Goal: Task Accomplishment & Management: Complete application form

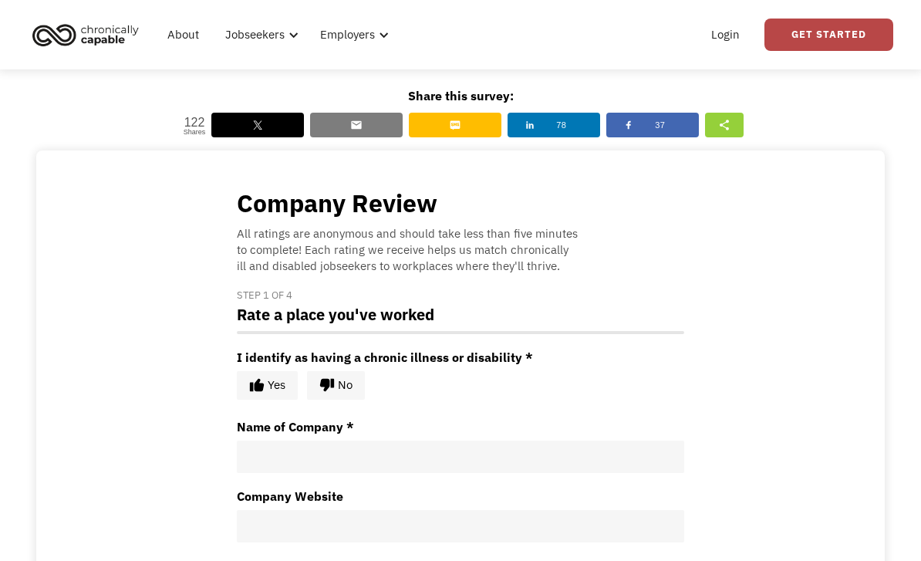
click at [855, 46] on link "Get Started" at bounding box center [829, 35] width 129 height 32
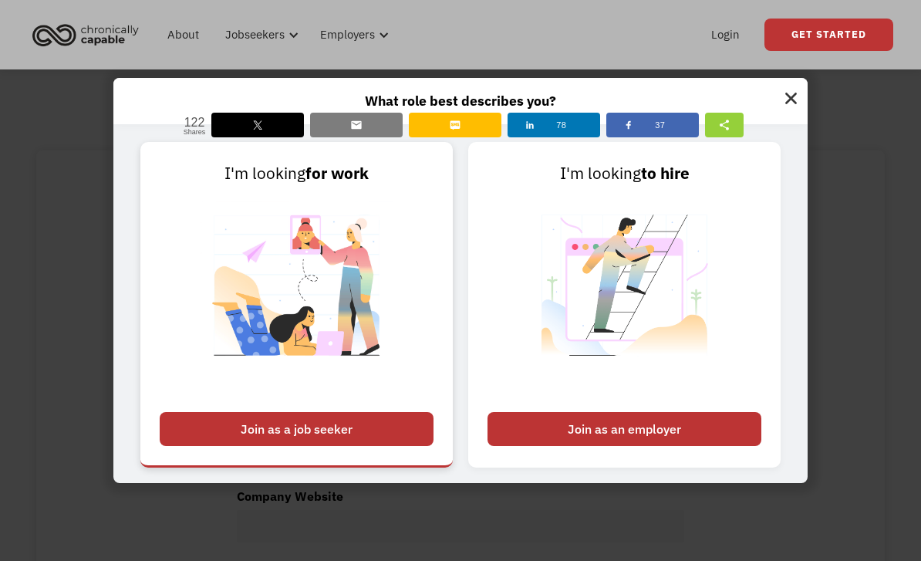
click at [366, 446] on div "Join as a job seeker" at bounding box center [297, 429] width 274 height 34
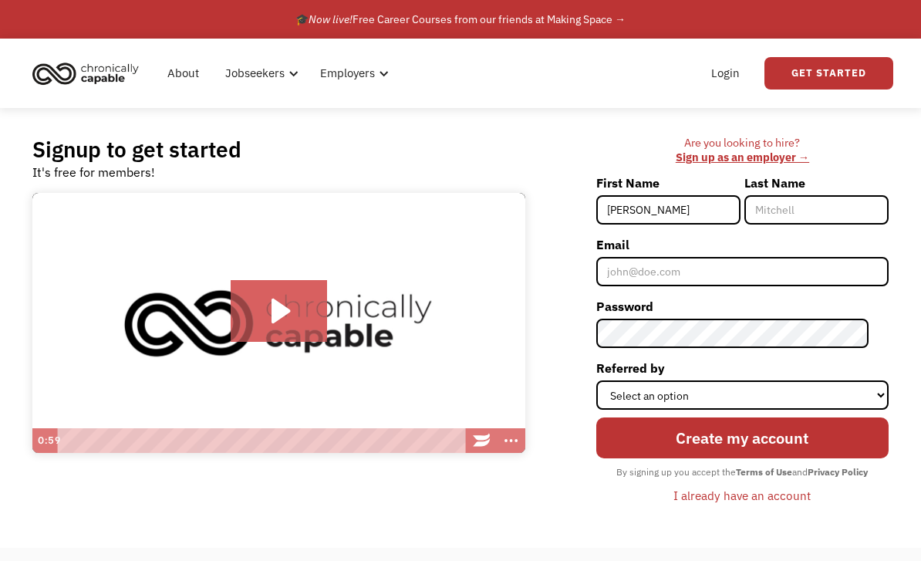
type input "[PERSON_NAME]"
click at [821, 212] on input "Last Name" at bounding box center [817, 209] width 144 height 29
type input "[PERSON_NAME]"
click at [737, 257] on label "Email" at bounding box center [742, 244] width 292 height 25
click at [737, 258] on input "Email" at bounding box center [742, 271] width 292 height 29
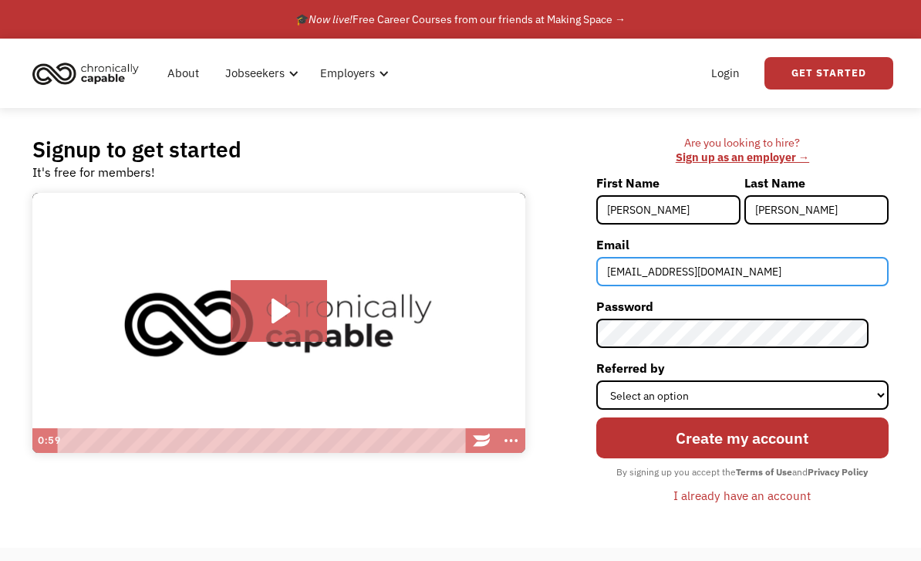
type input "03omorehouse@gmail.com"
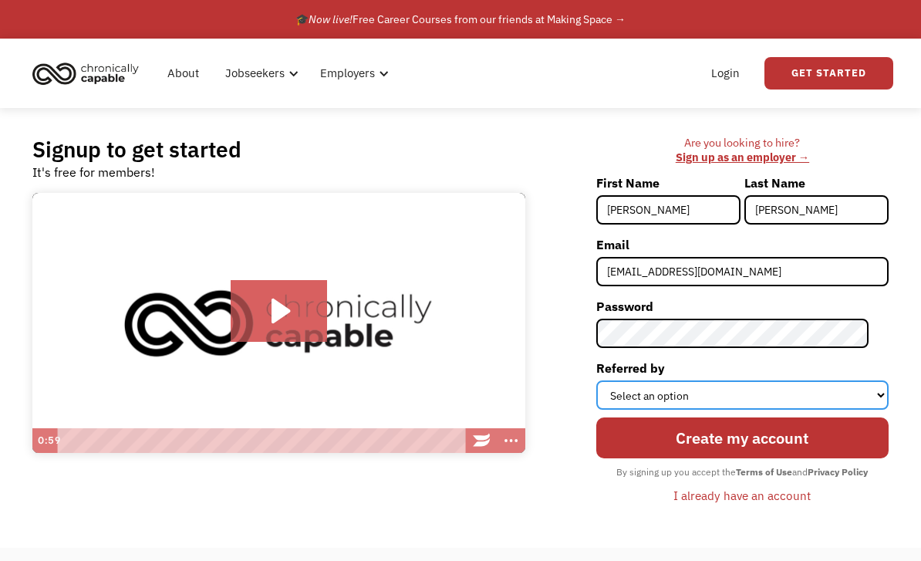
click at [853, 393] on select "Select an option Instagram Facebook Twitter Search Engine News Article Word of …" at bounding box center [742, 394] width 292 height 29
select select "Search Engine"
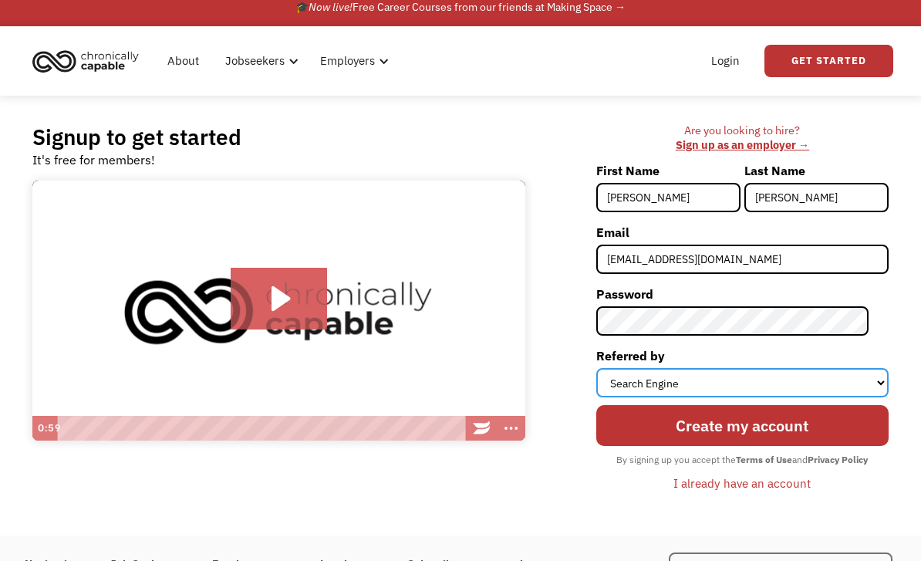
scroll to position [11, 0]
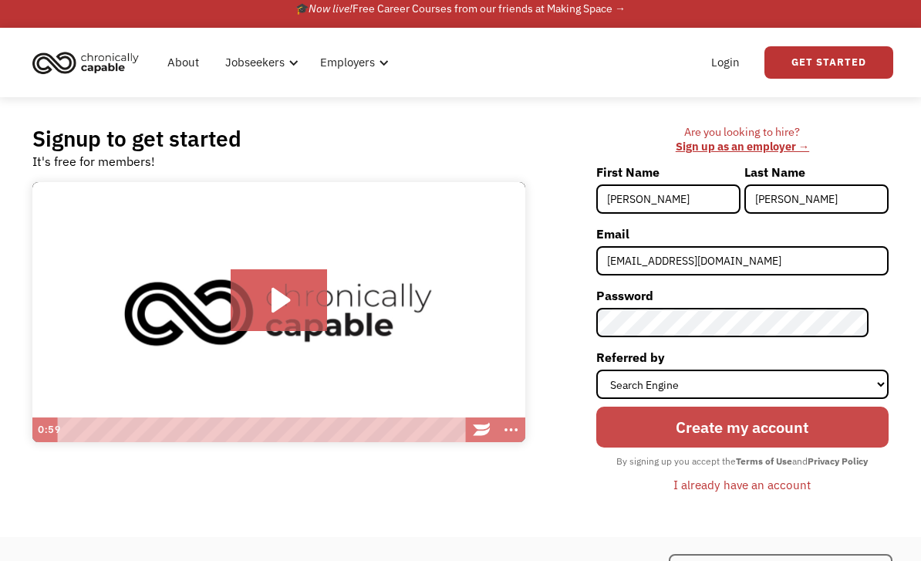
click at [815, 436] on input "Create my account" at bounding box center [742, 427] width 292 height 41
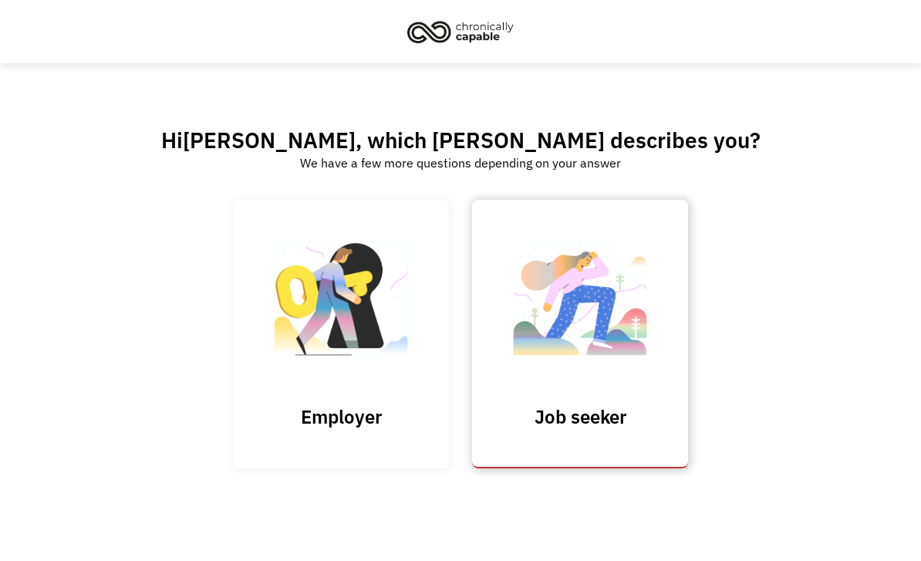
click at [626, 424] on h3 "Job seeker" at bounding box center [580, 416] width 154 height 23
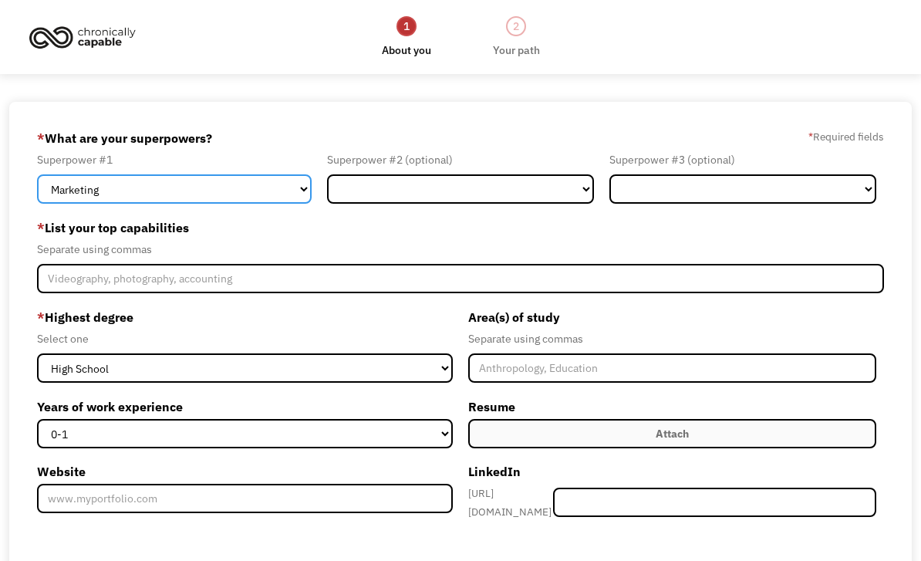
click at [268, 188] on select "Marketing Human Resources Finance Technology Operations Sales Industrial & Manu…" at bounding box center [174, 188] width 275 height 29
click at [268, 193] on select "Marketing Human Resources Finance Technology Operations Sales Industrial & Manu…" at bounding box center [174, 188] width 275 height 29
click at [274, 194] on select "Marketing Human Resources Finance Technology Operations Sales Industrial & Manu…" at bounding box center [174, 188] width 275 height 29
click at [272, 204] on select "Marketing Human Resources Finance Technology Operations Sales Industrial & Manu…" at bounding box center [174, 188] width 275 height 29
select select "Design"
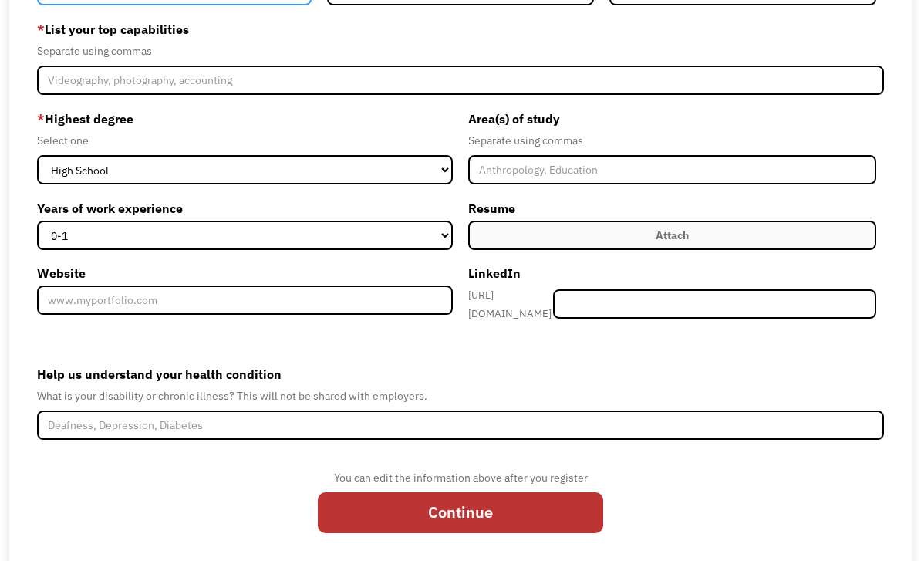
scroll to position [200, 0]
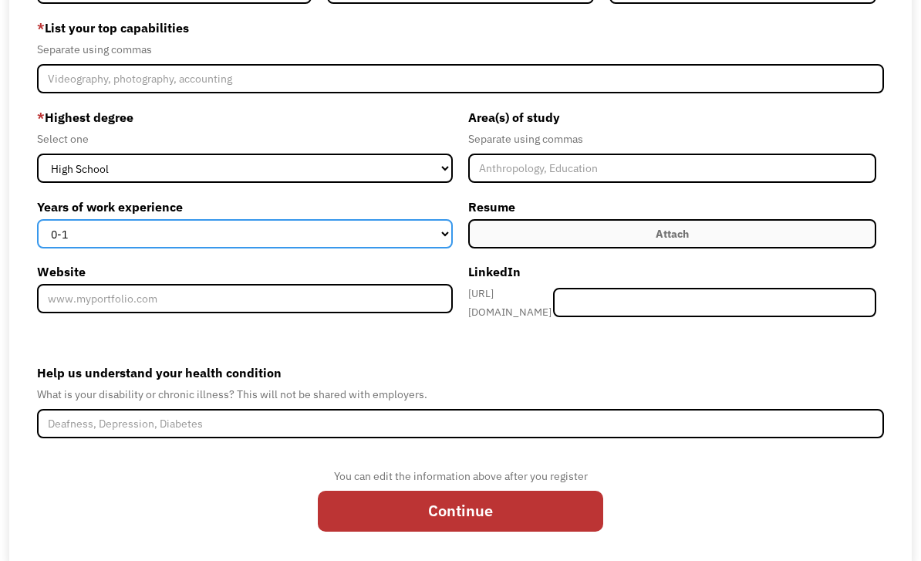
click at [398, 235] on select "0-1 2-4 5-10 11-15 15+" at bounding box center [245, 233] width 416 height 29
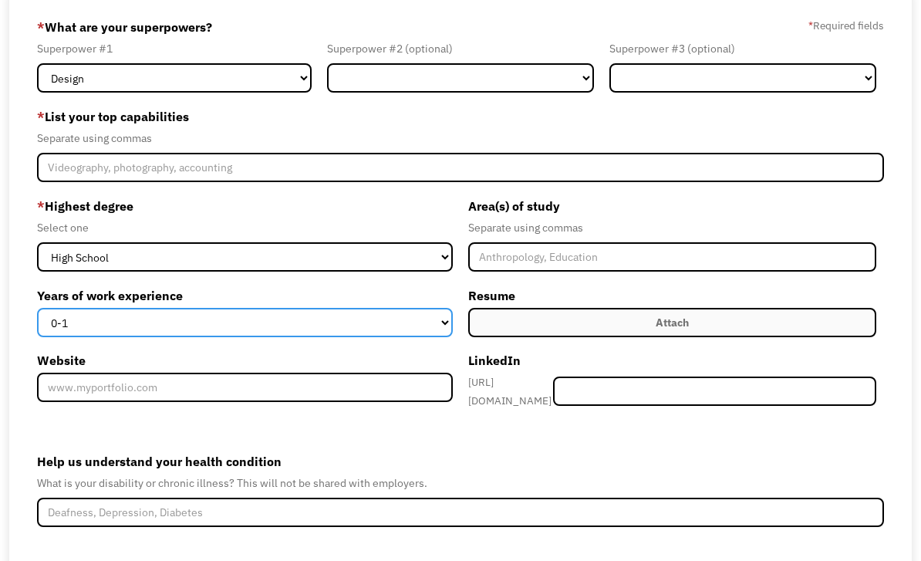
scroll to position [110, 0]
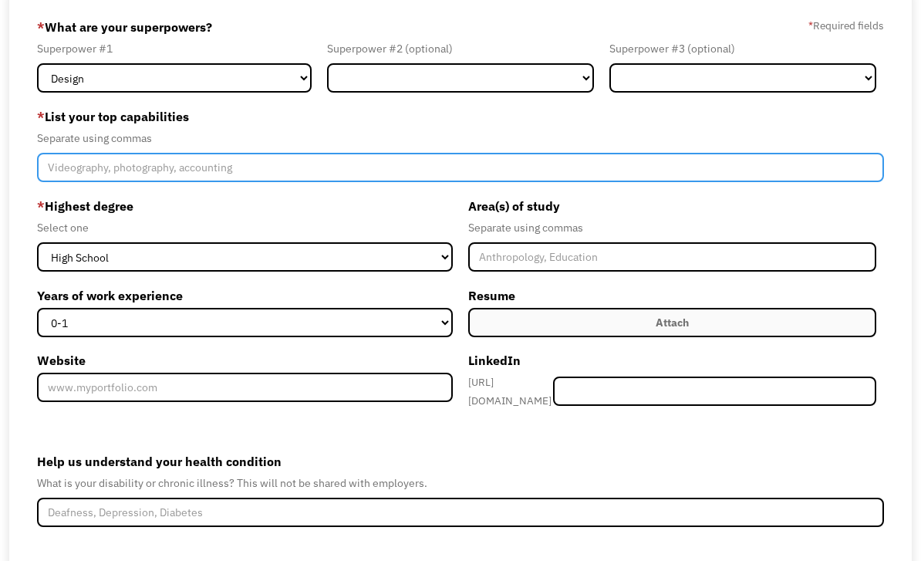
click at [413, 165] on input "Member-Create-Step1" at bounding box center [460, 168] width 847 height 29
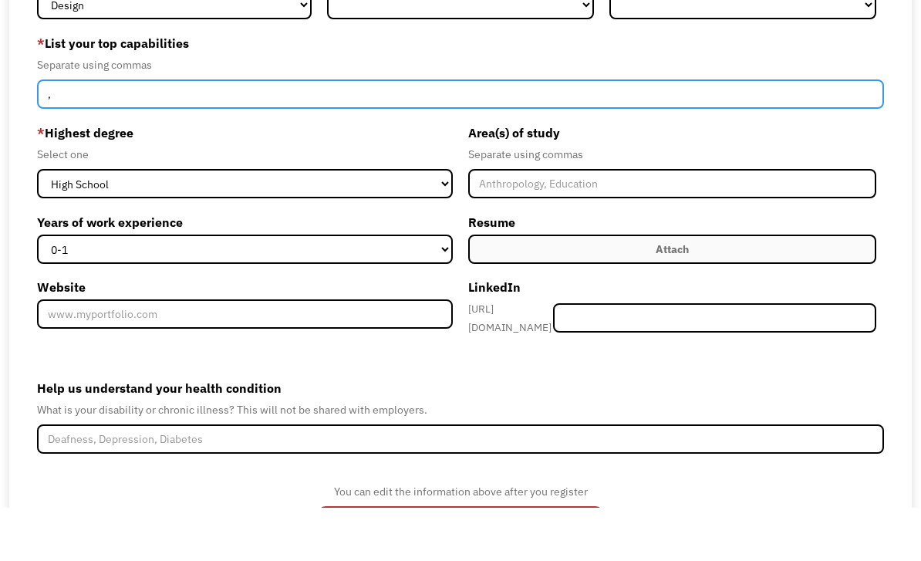
scroll to position [150, 0]
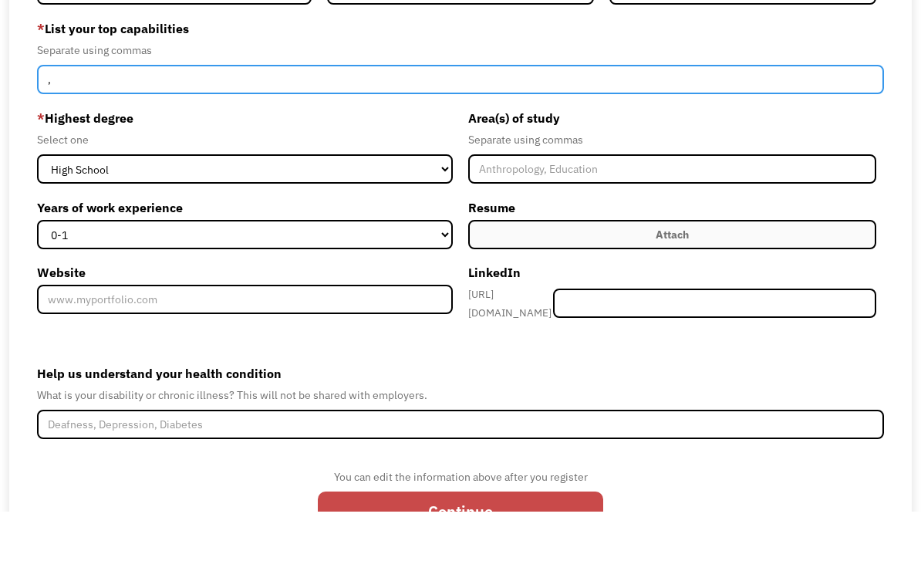
type input ","
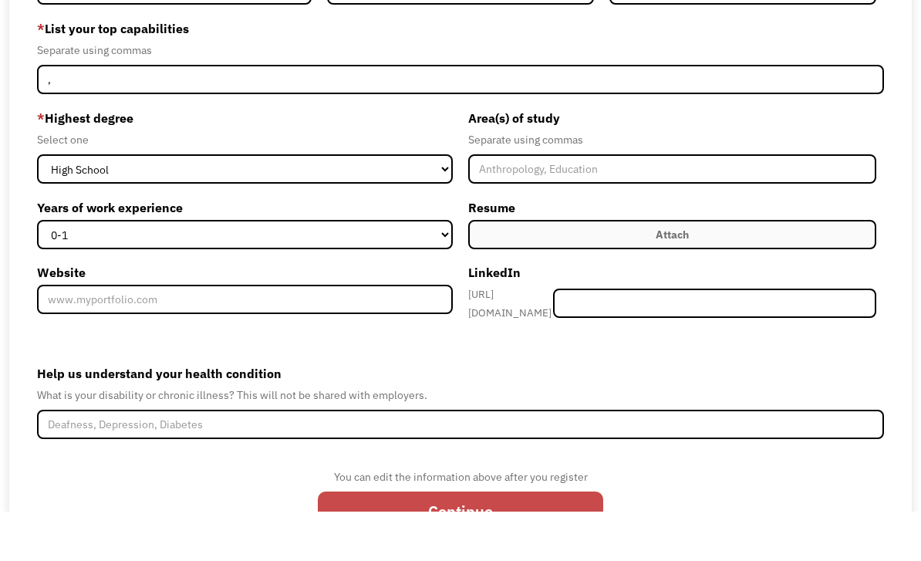
click at [532, 541] on input "Continue" at bounding box center [460, 561] width 285 height 41
type input "Please wait..."
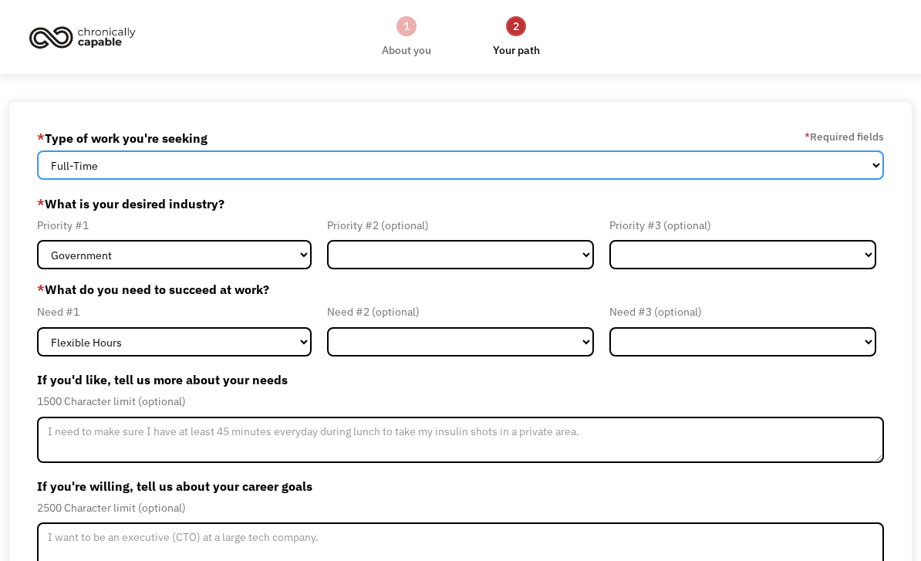
click at [840, 172] on select "Full-Time Part-Time Both Full-Time and Part-Time" at bounding box center [460, 164] width 847 height 29
select select "part-time"
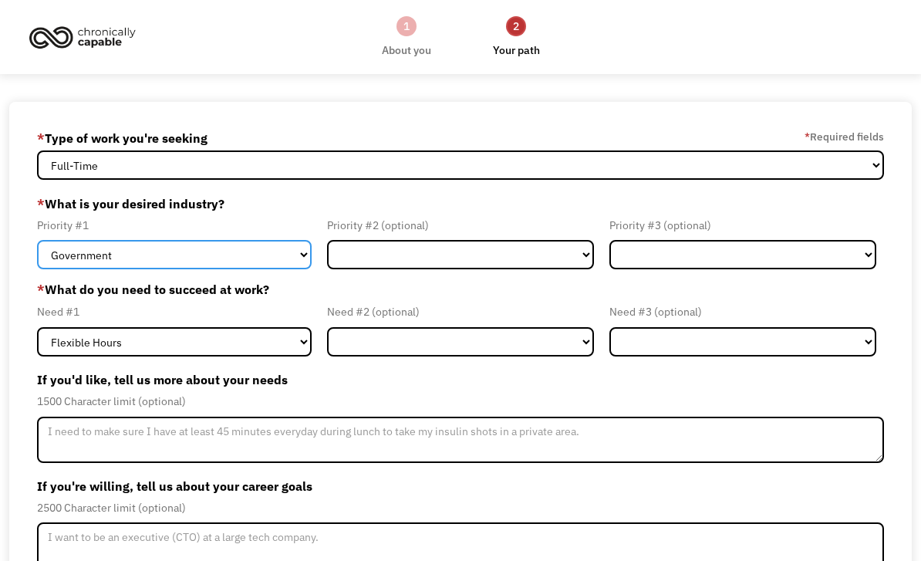
click at [251, 269] on select "Government Finance & Insurance Health & Social Care Tech & Engineering Creative…" at bounding box center [174, 254] width 275 height 29
select select "Creative & Design"
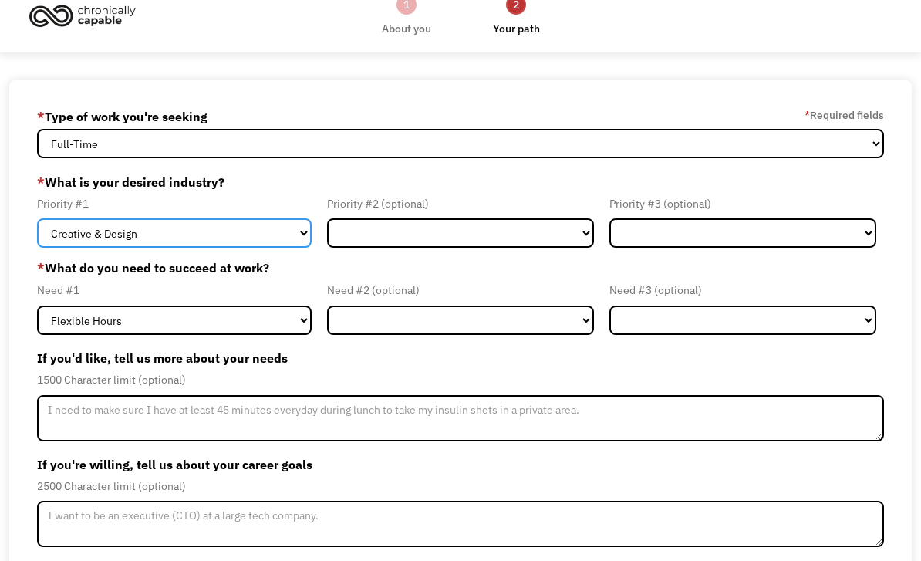
scroll to position [104, 0]
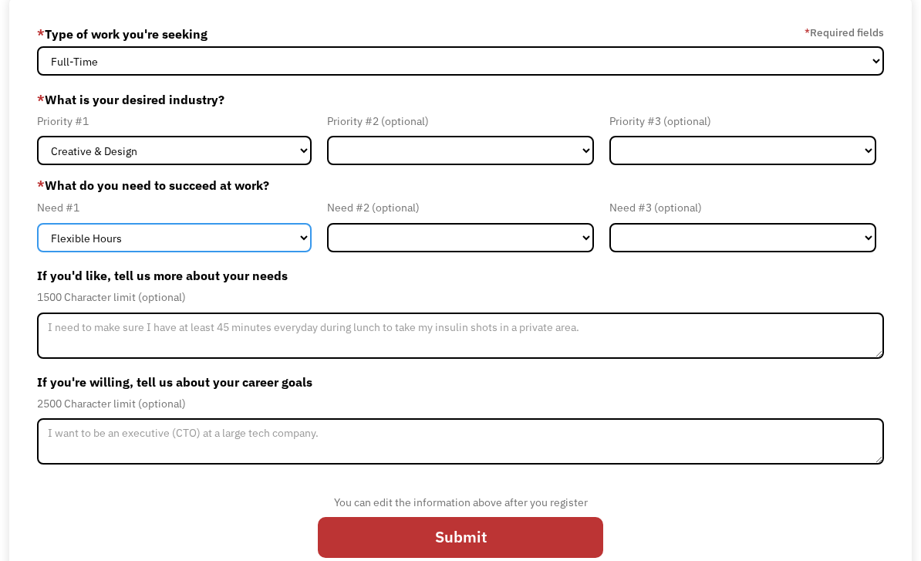
click at [284, 251] on select "Flexible Hours Remote Work Service Animal On-site Accommodations Visual Support…" at bounding box center [174, 237] width 275 height 29
select select "Remote Work"
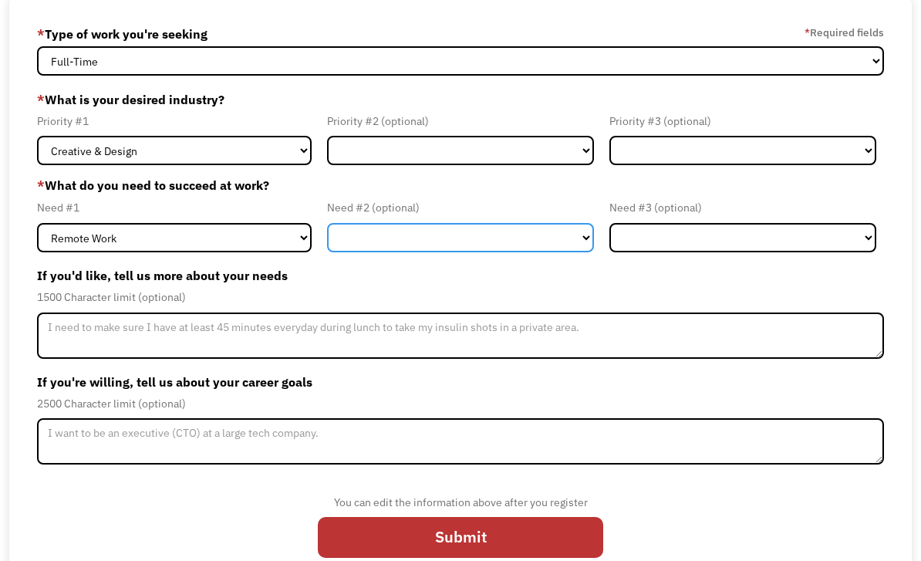
click at [413, 238] on select "Flexible Hours Remote Work Service Animal On-site Accommodations Visual Support…" at bounding box center [460, 237] width 267 height 29
select select "Flexible Hours"
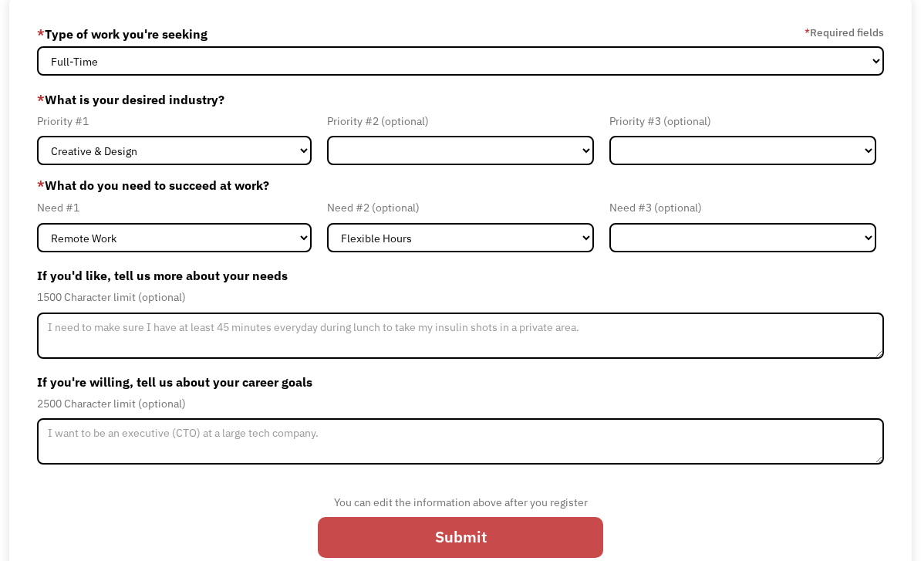
click at [561, 555] on input "Submit" at bounding box center [460, 537] width 285 height 41
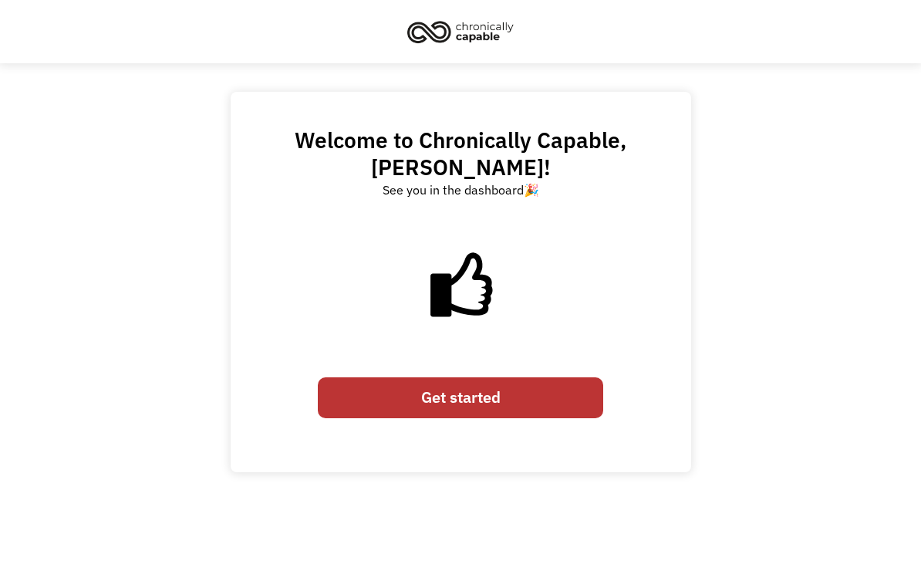
click at [458, 377] on link "Get started" at bounding box center [460, 397] width 285 height 41
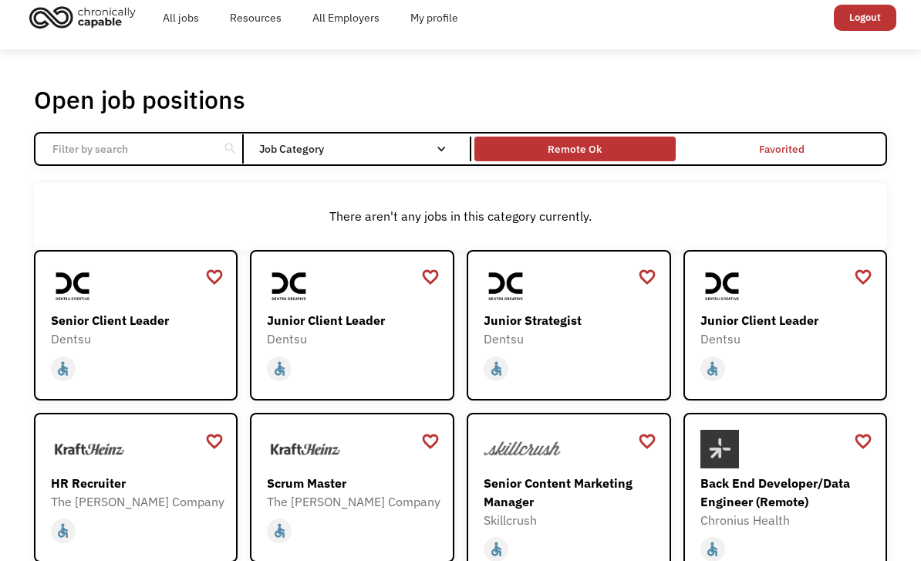
scroll to position [14, 0]
click at [632, 149] on div "Remote Ok" at bounding box center [575, 148] width 201 height 17
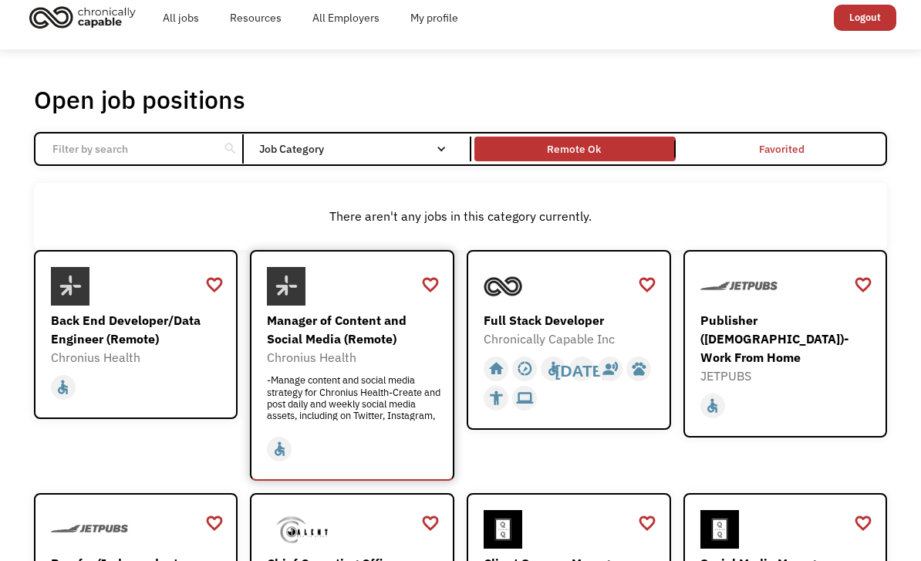
click at [363, 340] on div "Manager of Content and Social Media (Remote)" at bounding box center [354, 329] width 174 height 37
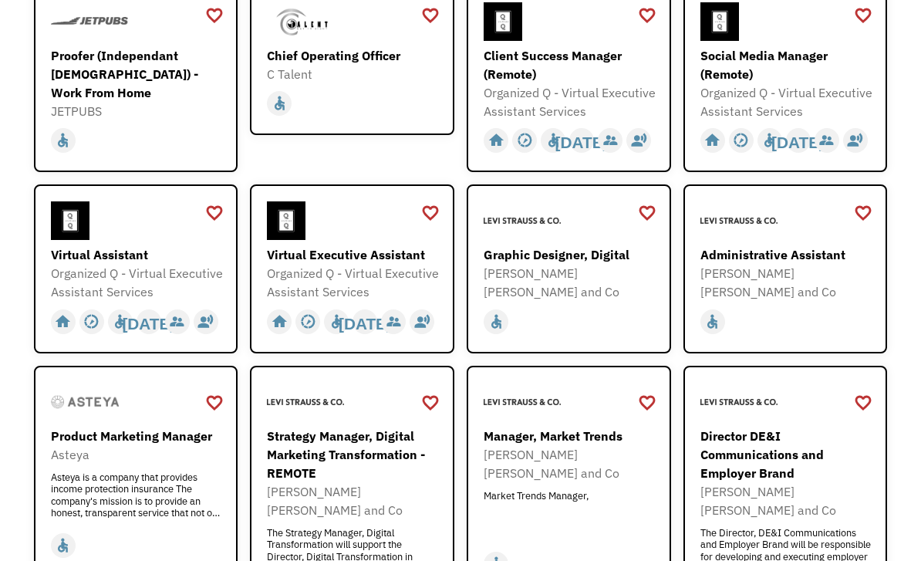
scroll to position [522, 0]
click at [792, 64] on div "Social Media Manager (Remote)" at bounding box center [788, 64] width 174 height 37
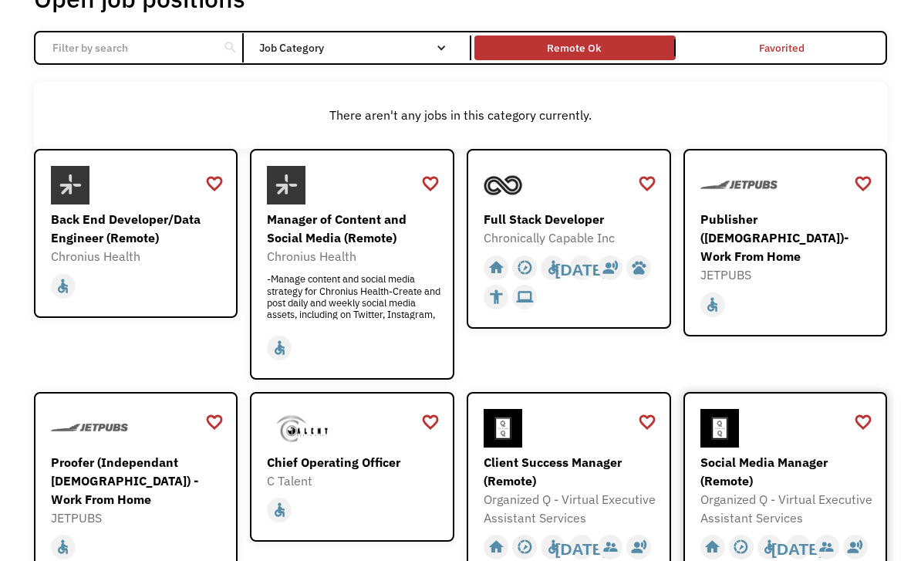
scroll to position [0, 0]
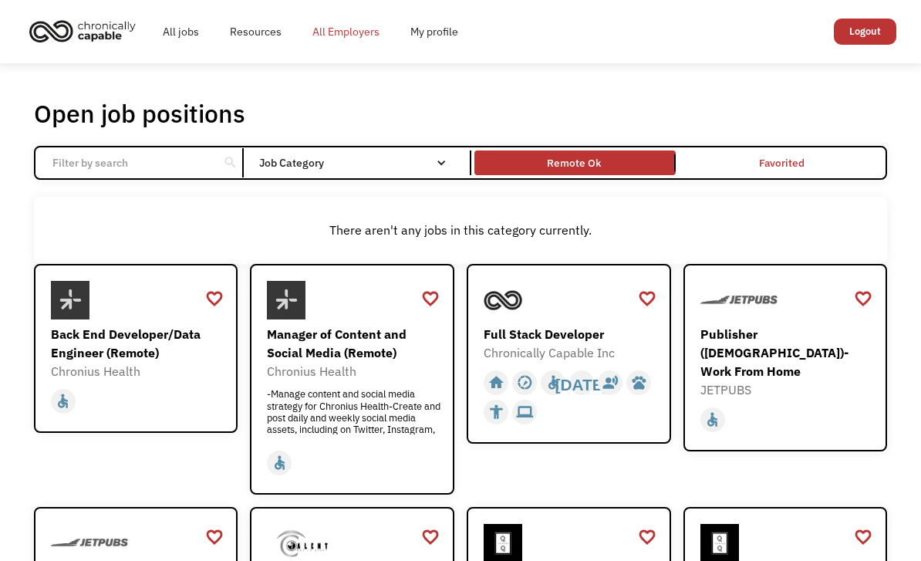
click at [343, 37] on link "All Employers" at bounding box center [346, 31] width 98 height 49
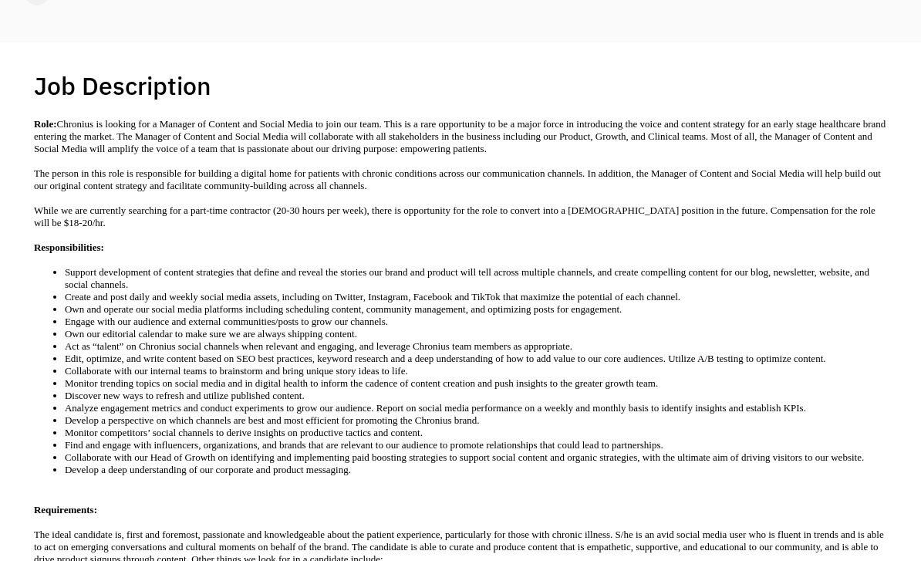
scroll to position [177, 0]
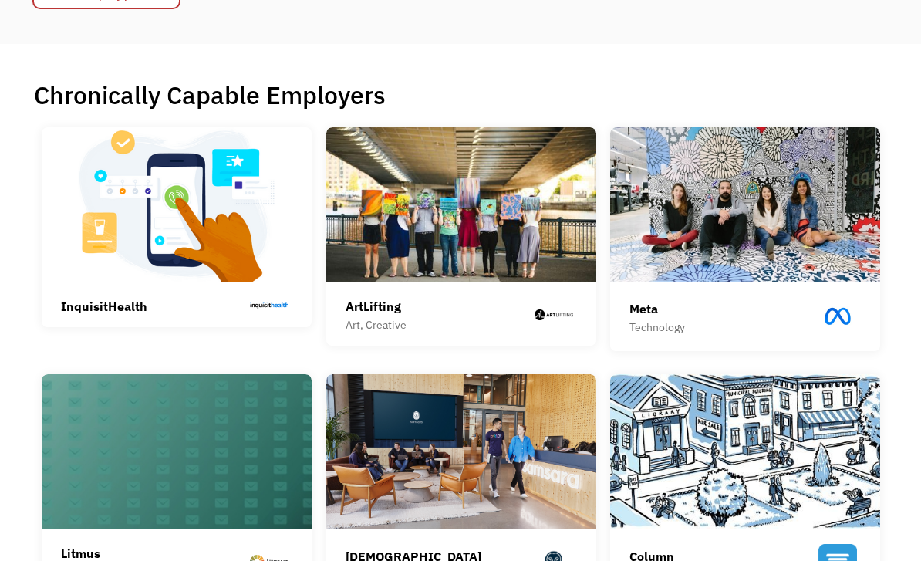
scroll to position [302, 0]
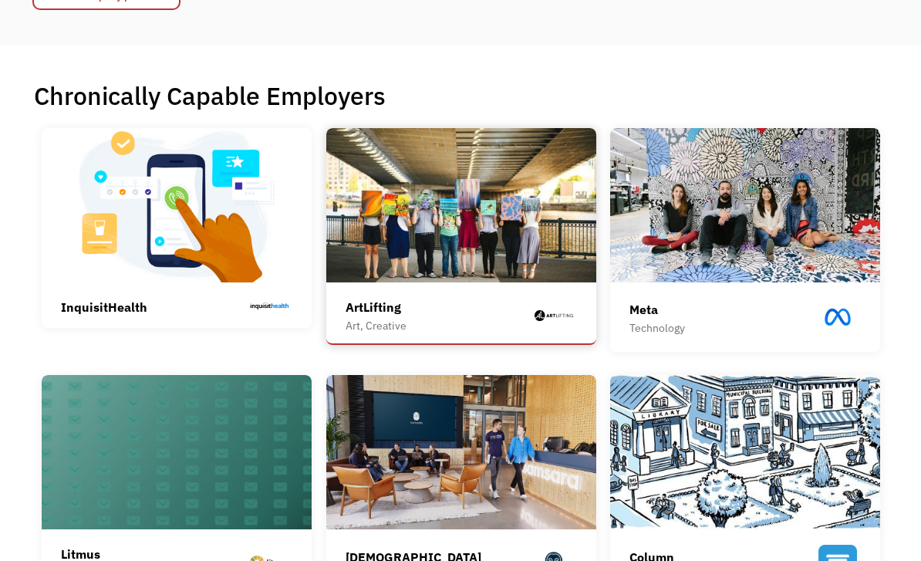
click at [556, 325] on img at bounding box center [554, 315] width 46 height 19
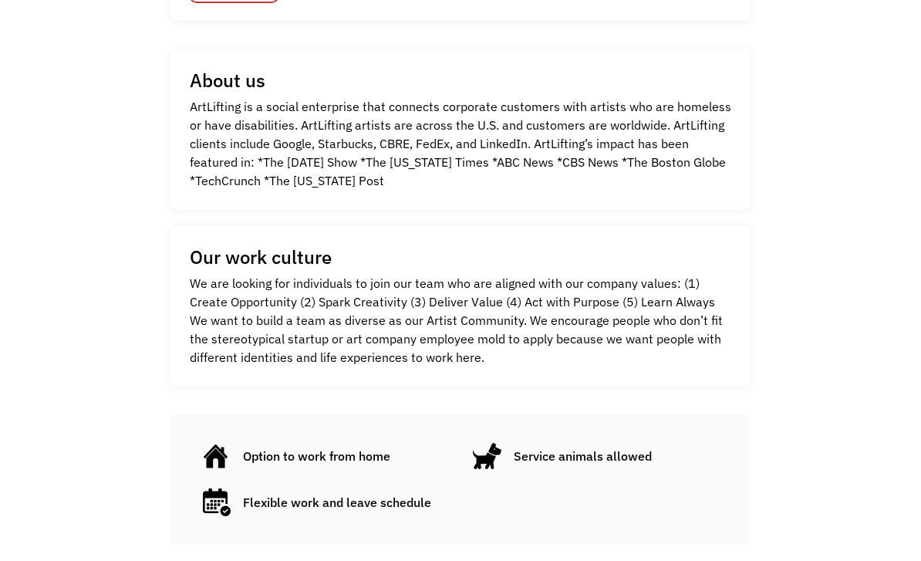
scroll to position [404, 0]
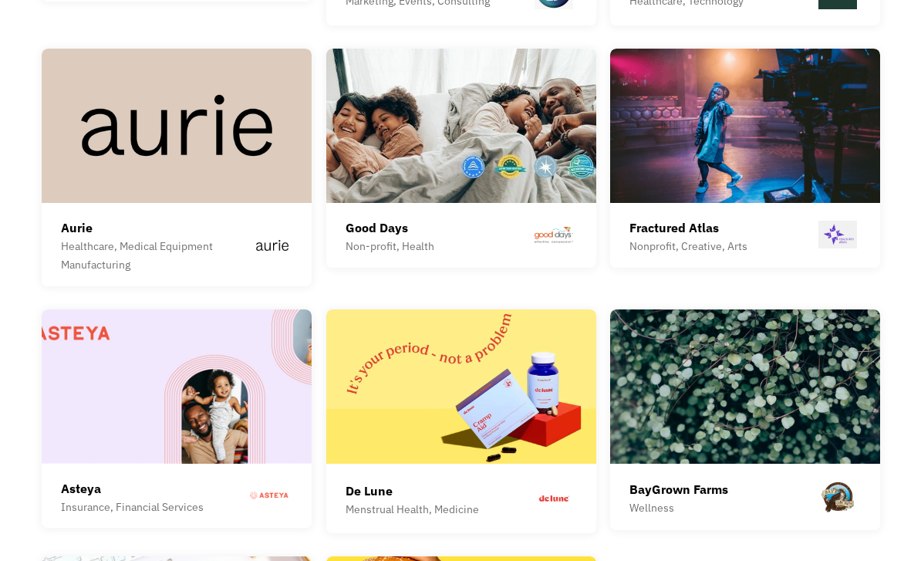
scroll to position [3909, 0]
